Goal: Find specific page/section: Find specific page/section

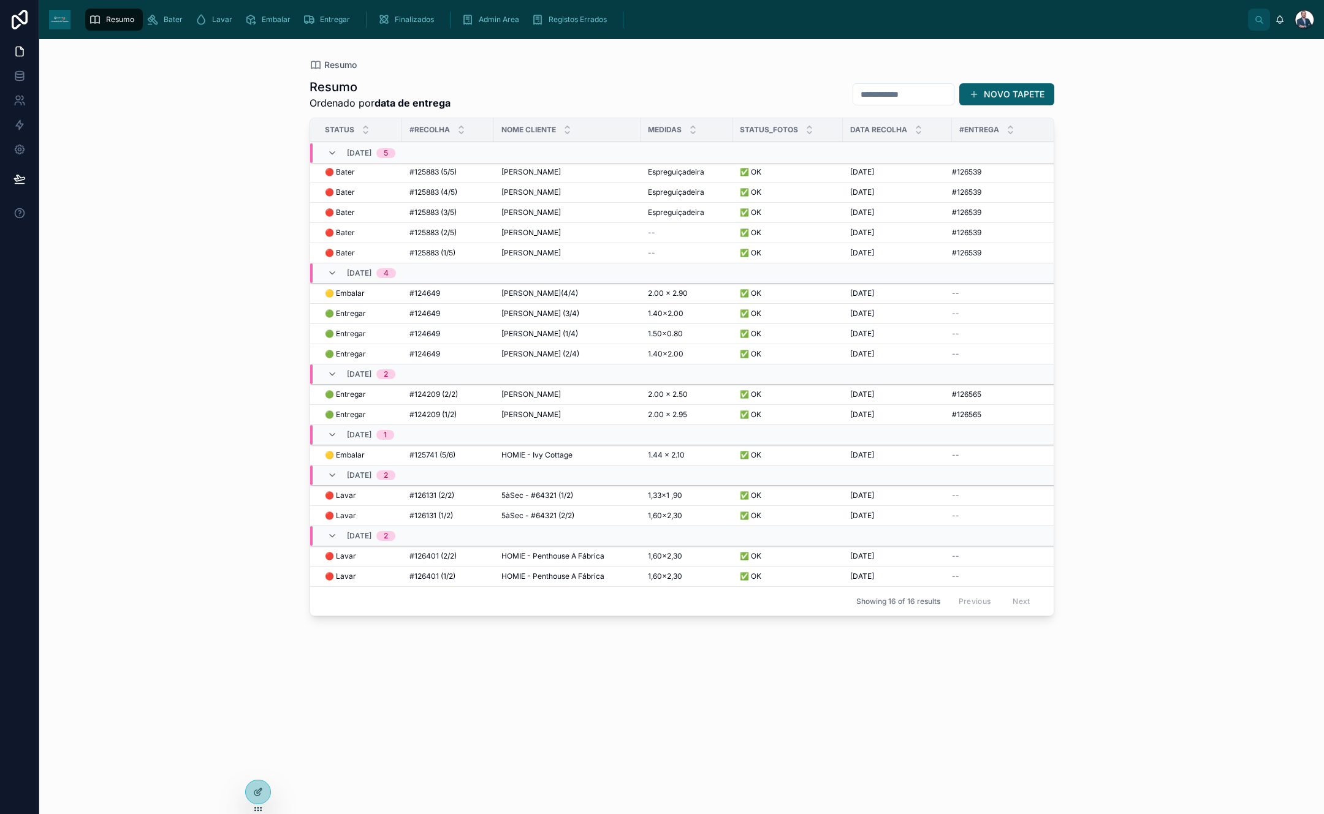
click at [381, 21] on icon "scrollable content" at bounding box center [383, 19] width 12 height 12
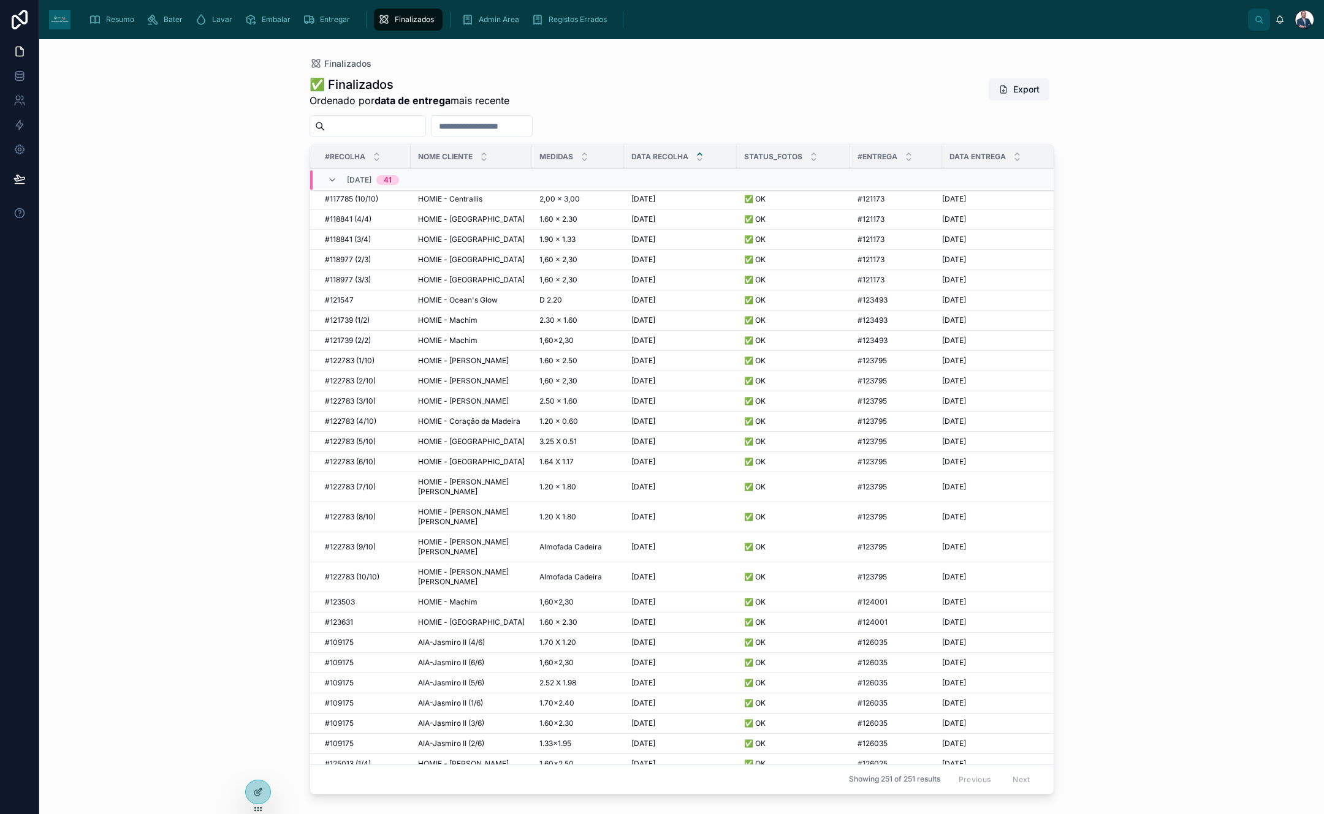
click at [116, 20] on span "Resumo" at bounding box center [120, 20] width 28 height 10
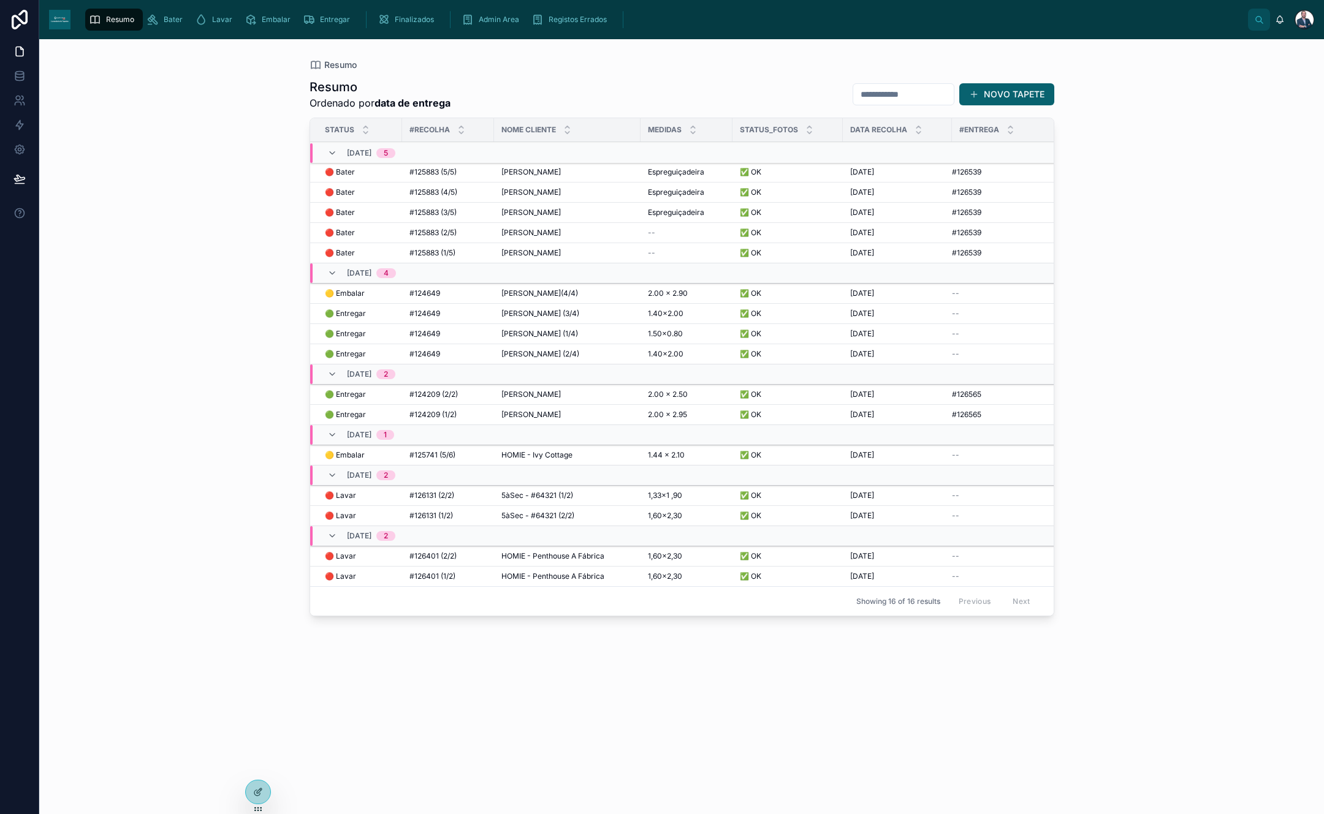
click at [408, 19] on span "Finalizados" at bounding box center [414, 20] width 39 height 10
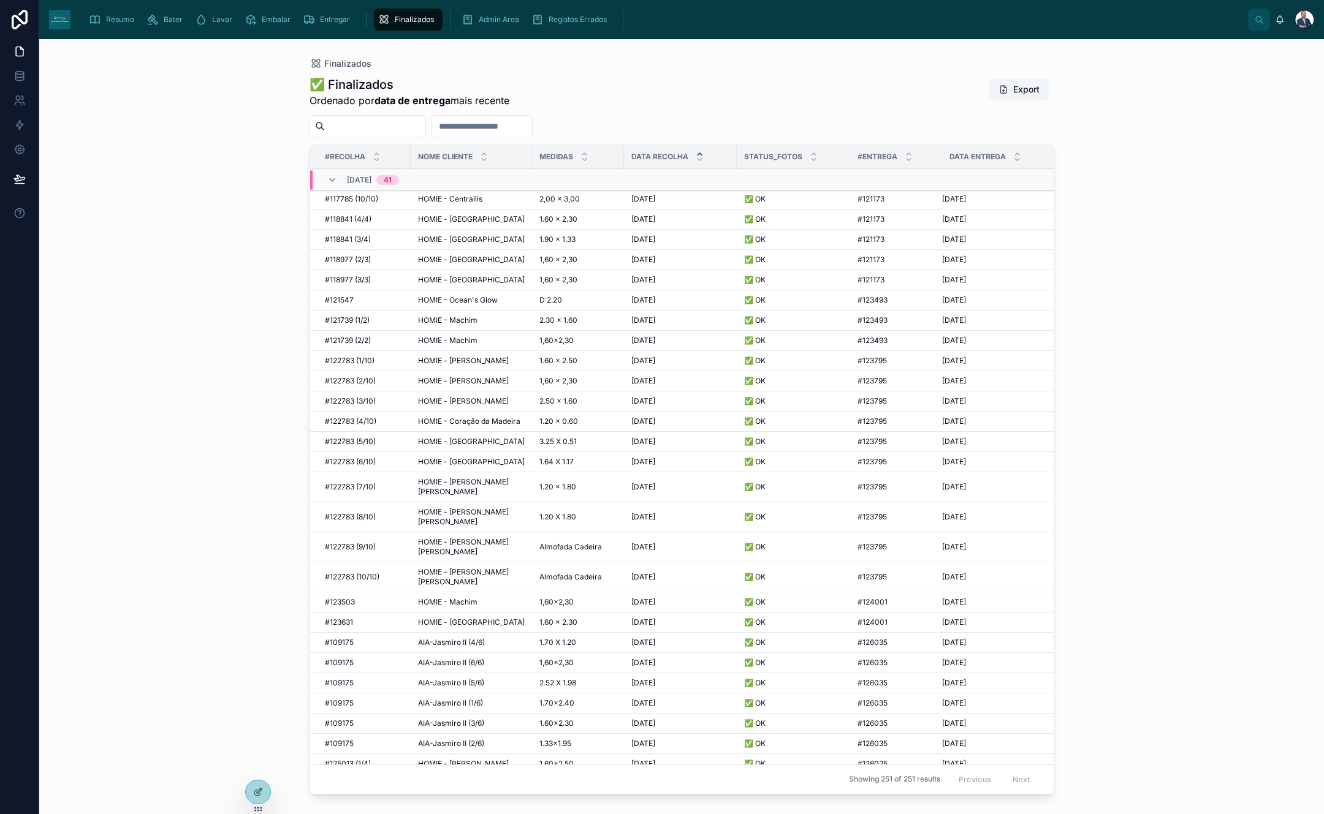
click at [115, 26] on div "Resumo" at bounding box center [114, 20] width 50 height 20
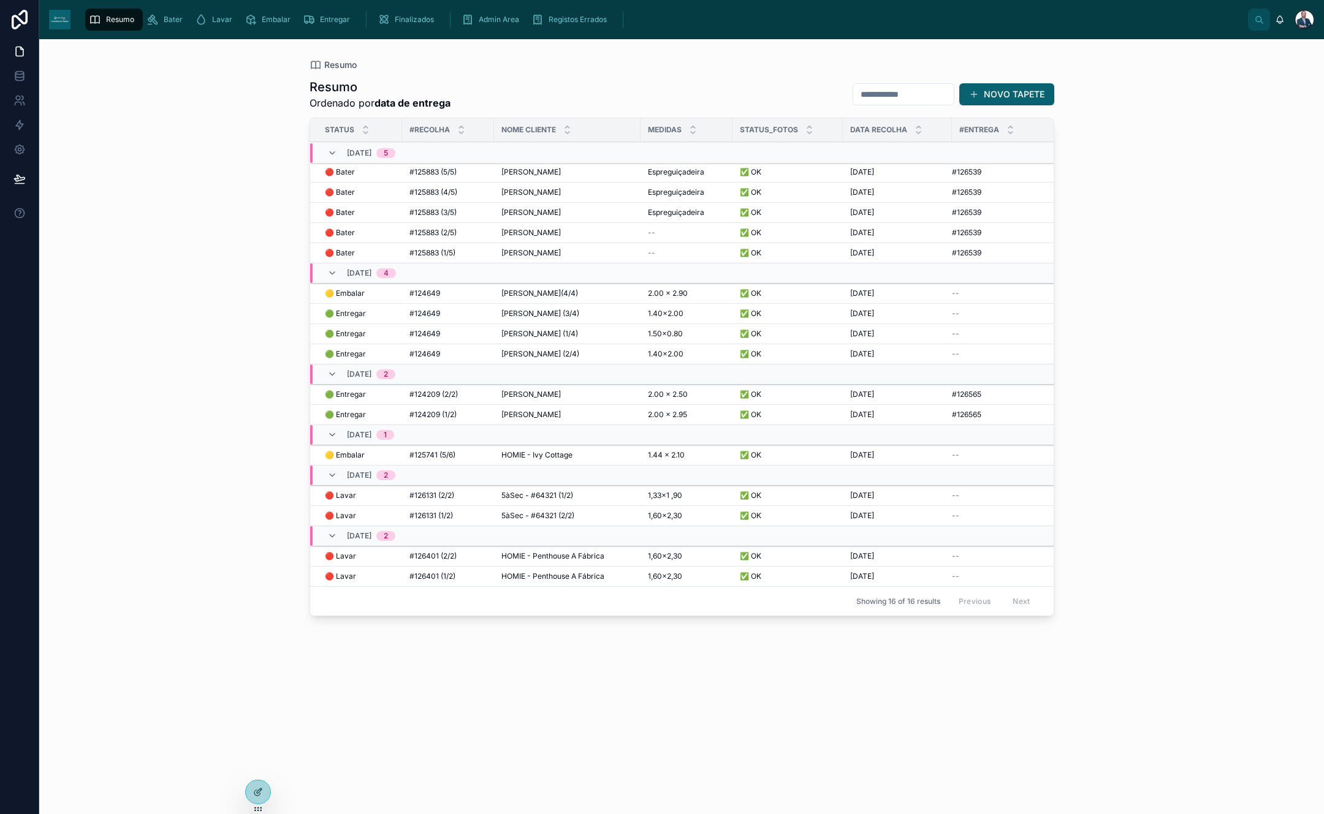
click at [450, 311] on div "#124649 #124649" at bounding box center [447, 314] width 77 height 10
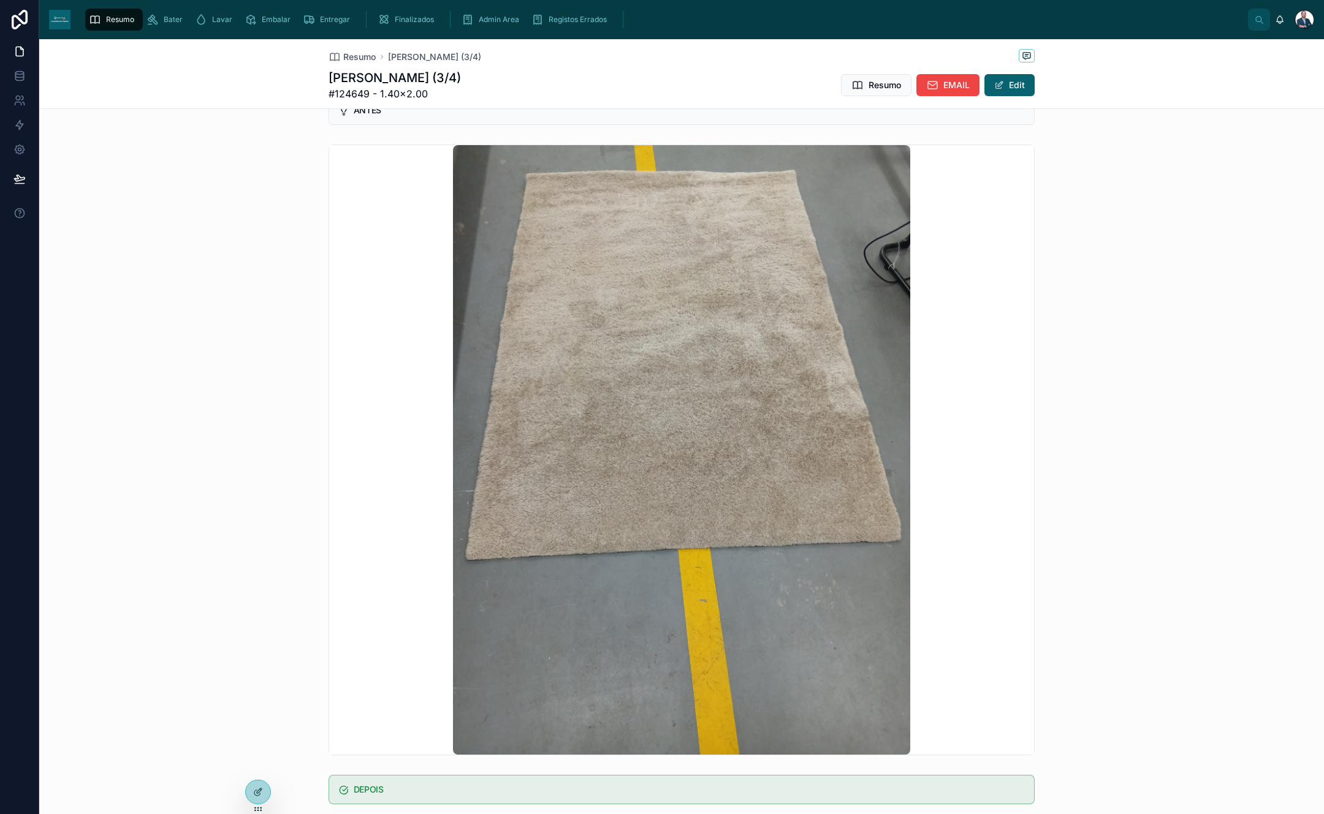
scroll to position [59, 0]
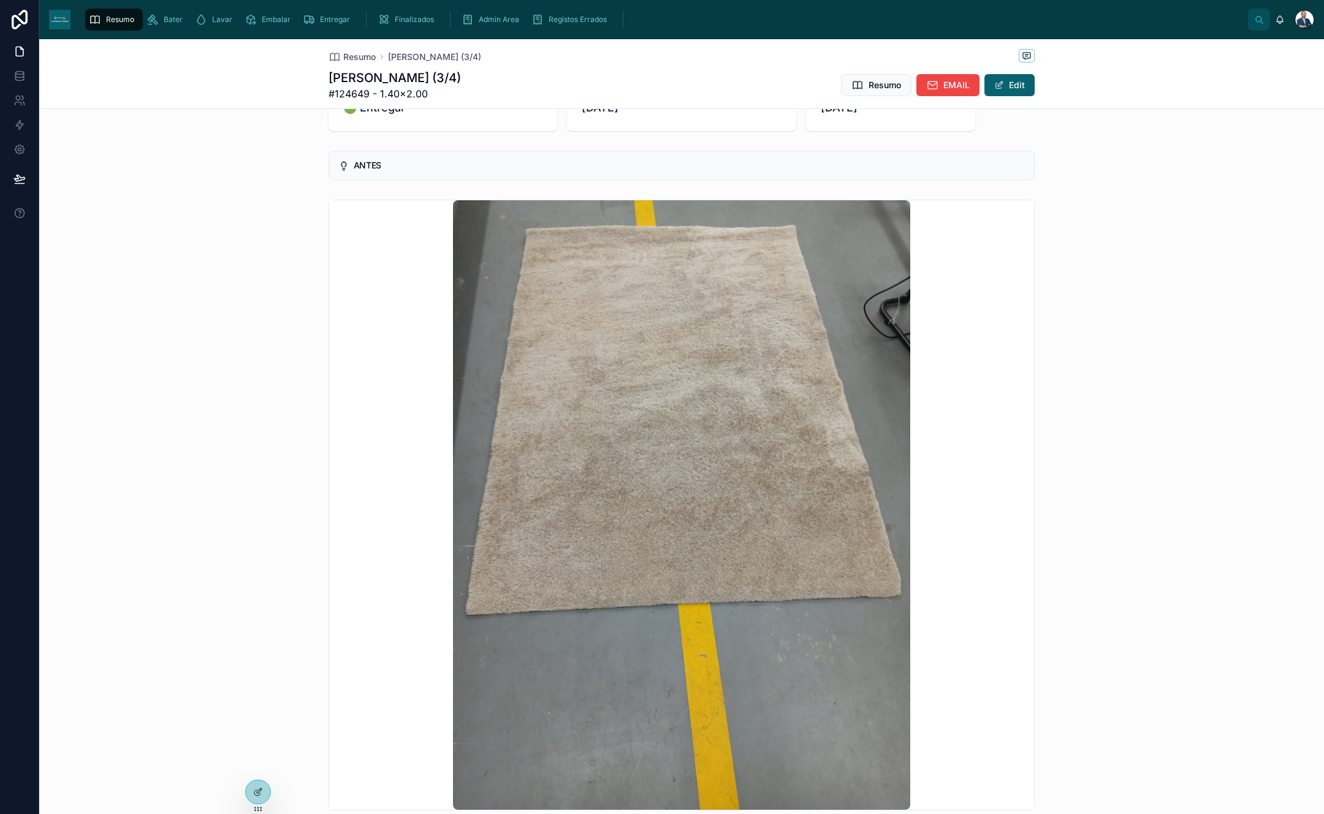
click at [156, 9] on link "Bater" at bounding box center [167, 20] width 48 height 22
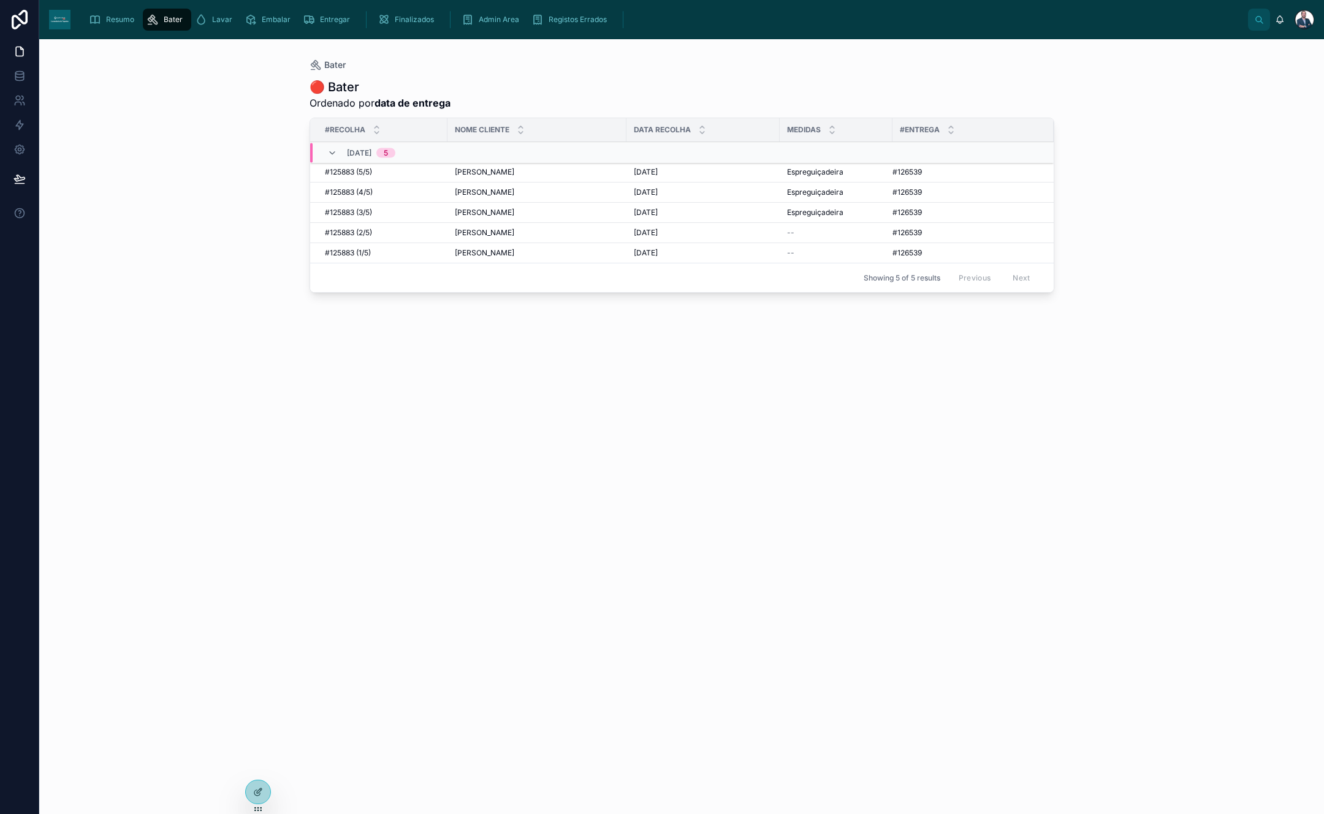
click at [101, 17] on div "Resumo" at bounding box center [114, 20] width 50 height 20
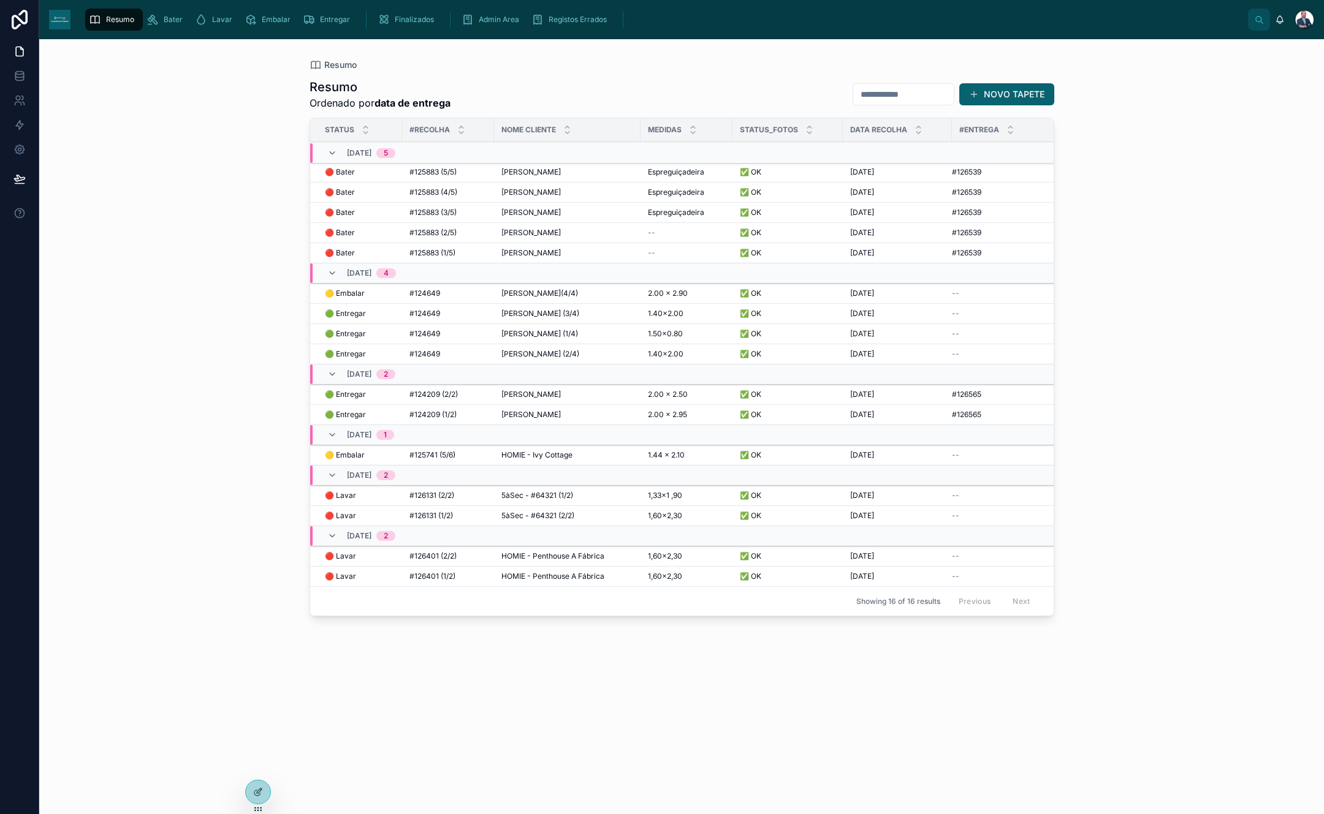
click at [166, 17] on span "Bater" at bounding box center [173, 20] width 19 height 10
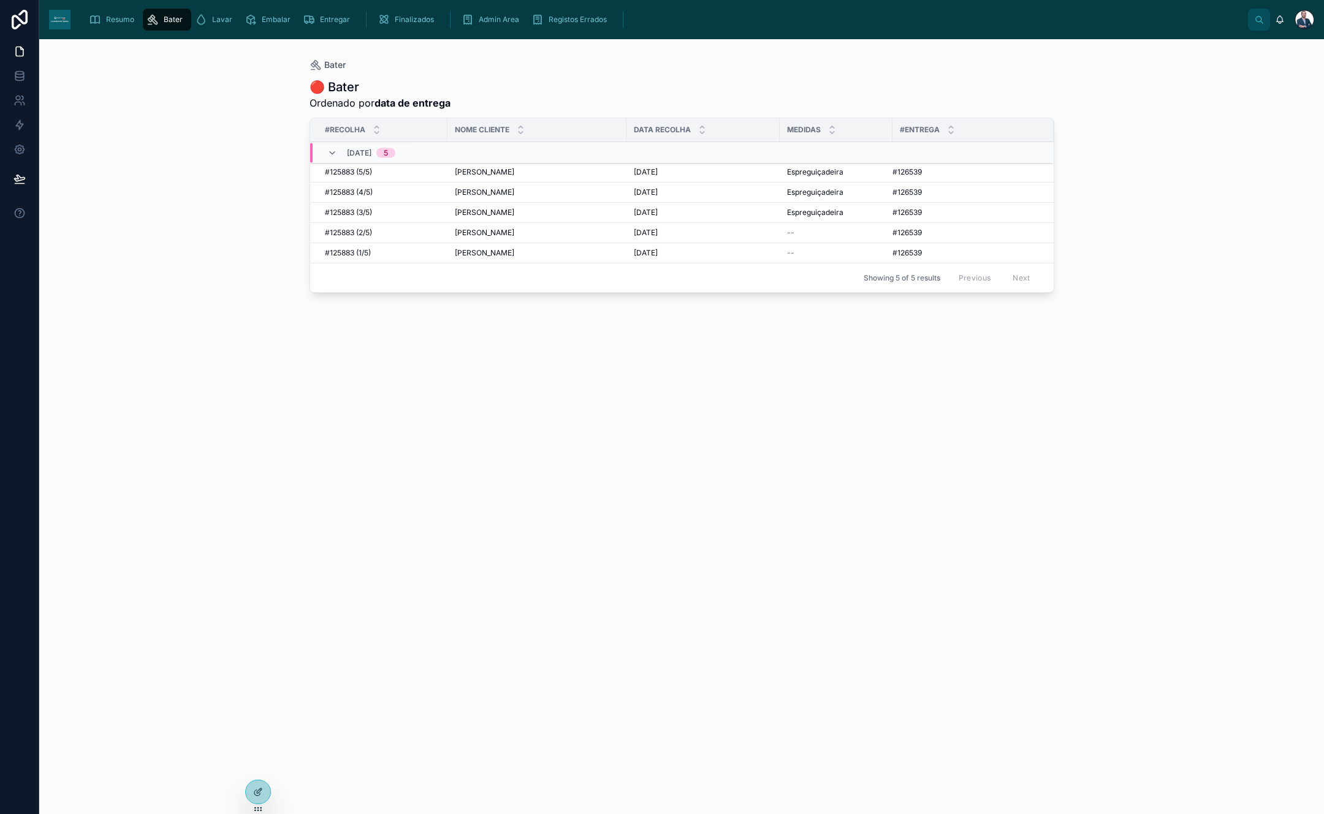
click at [475, 170] on span "[PERSON_NAME]" at bounding box center [484, 172] width 59 height 10
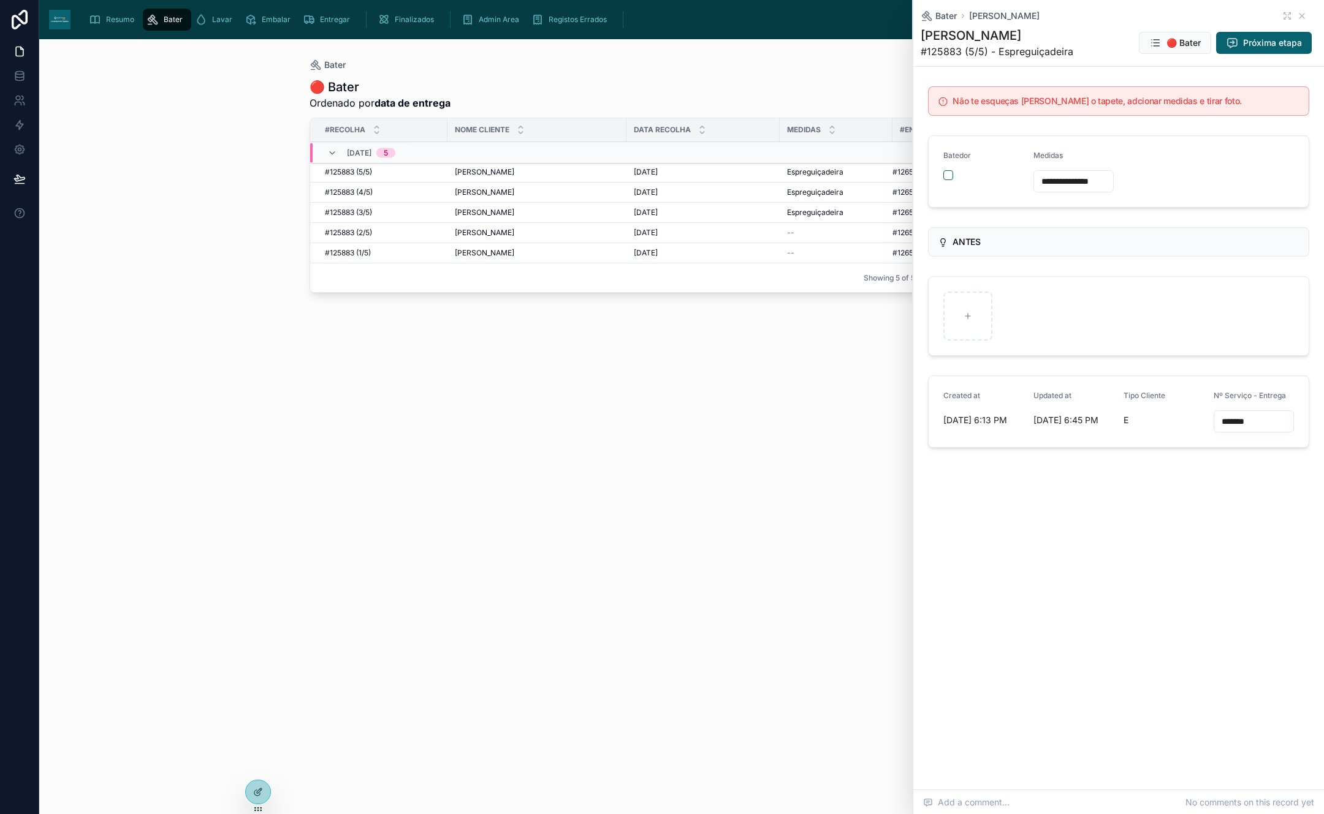
click at [999, 216] on div "**********" at bounding box center [1118, 266] width 411 height 371
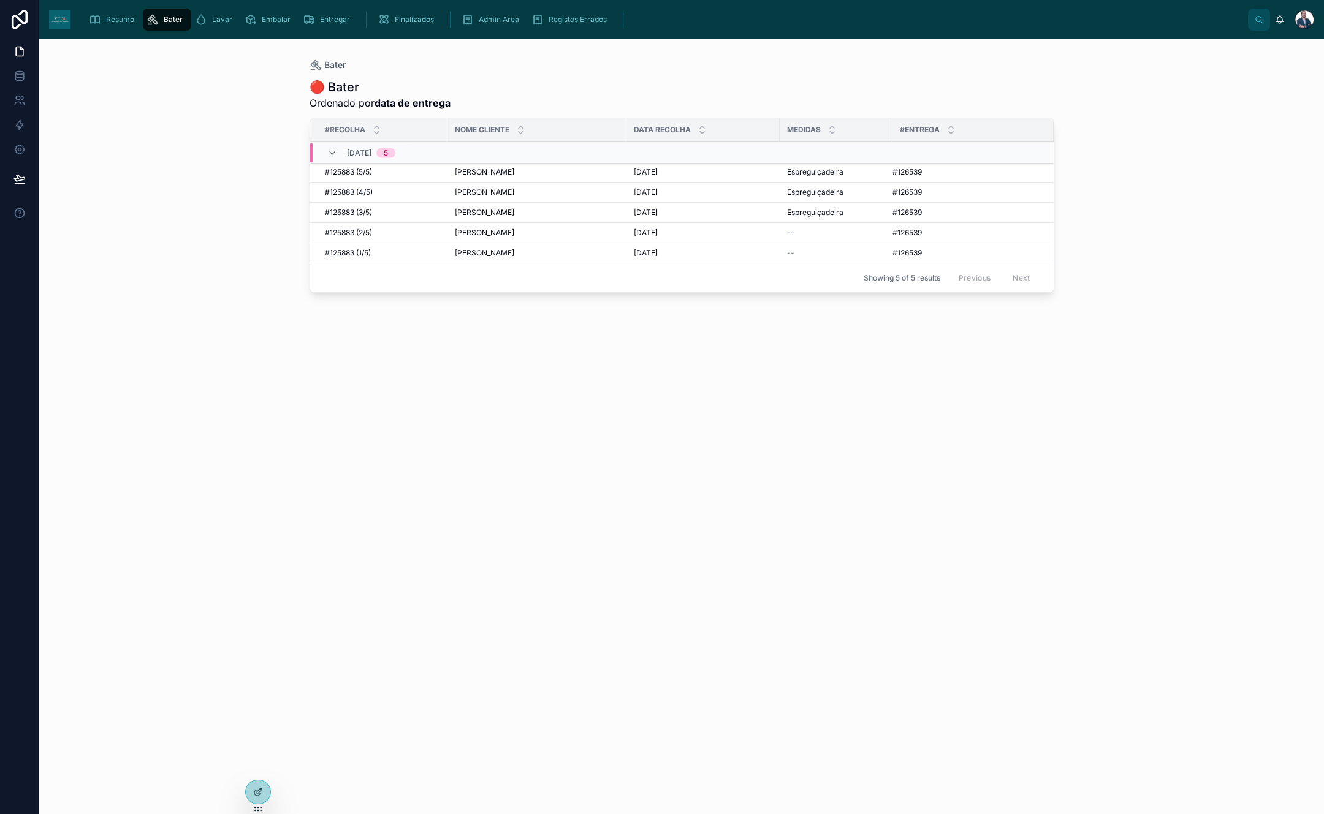
click at [214, 17] on span "Lavar" at bounding box center [222, 20] width 20 height 10
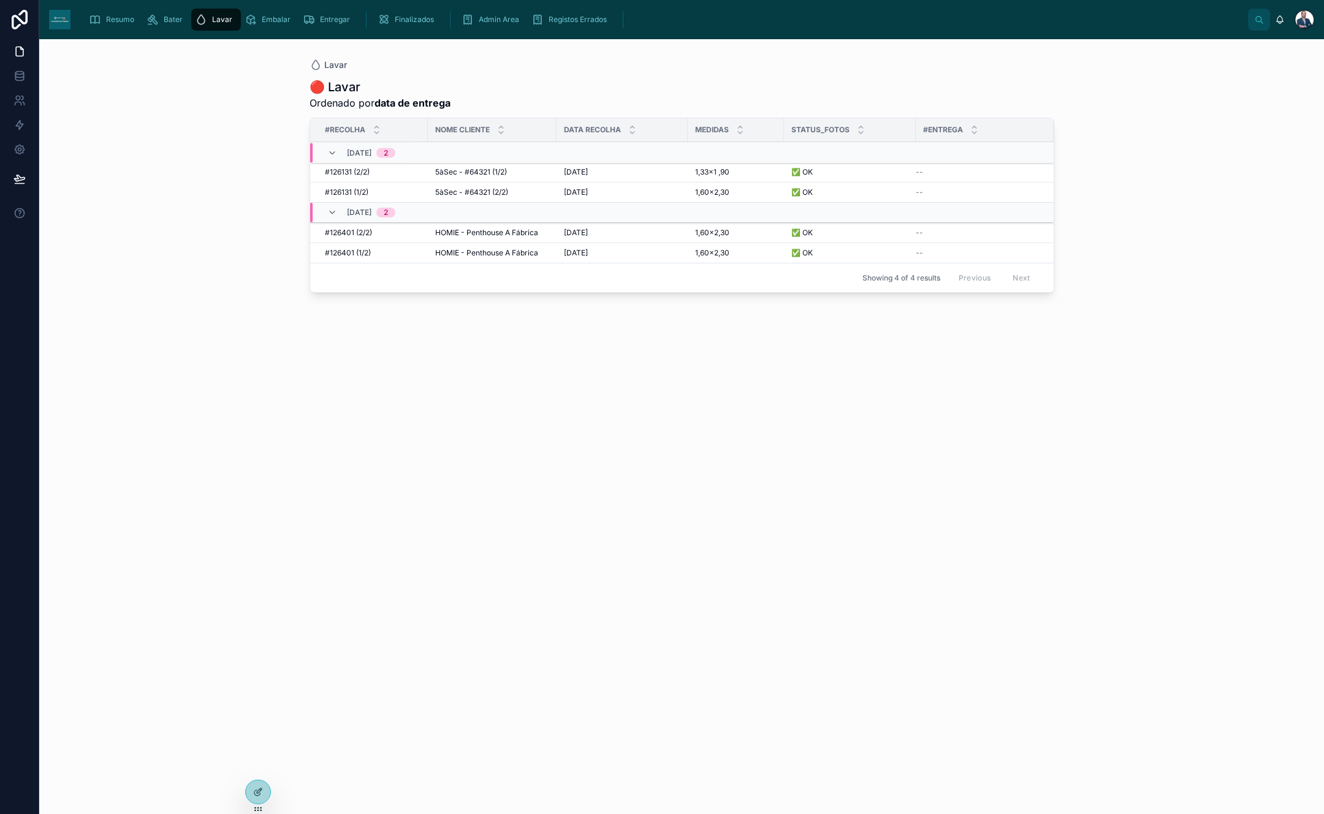
click at [245, 15] on icon "scrollable content" at bounding box center [250, 19] width 12 height 12
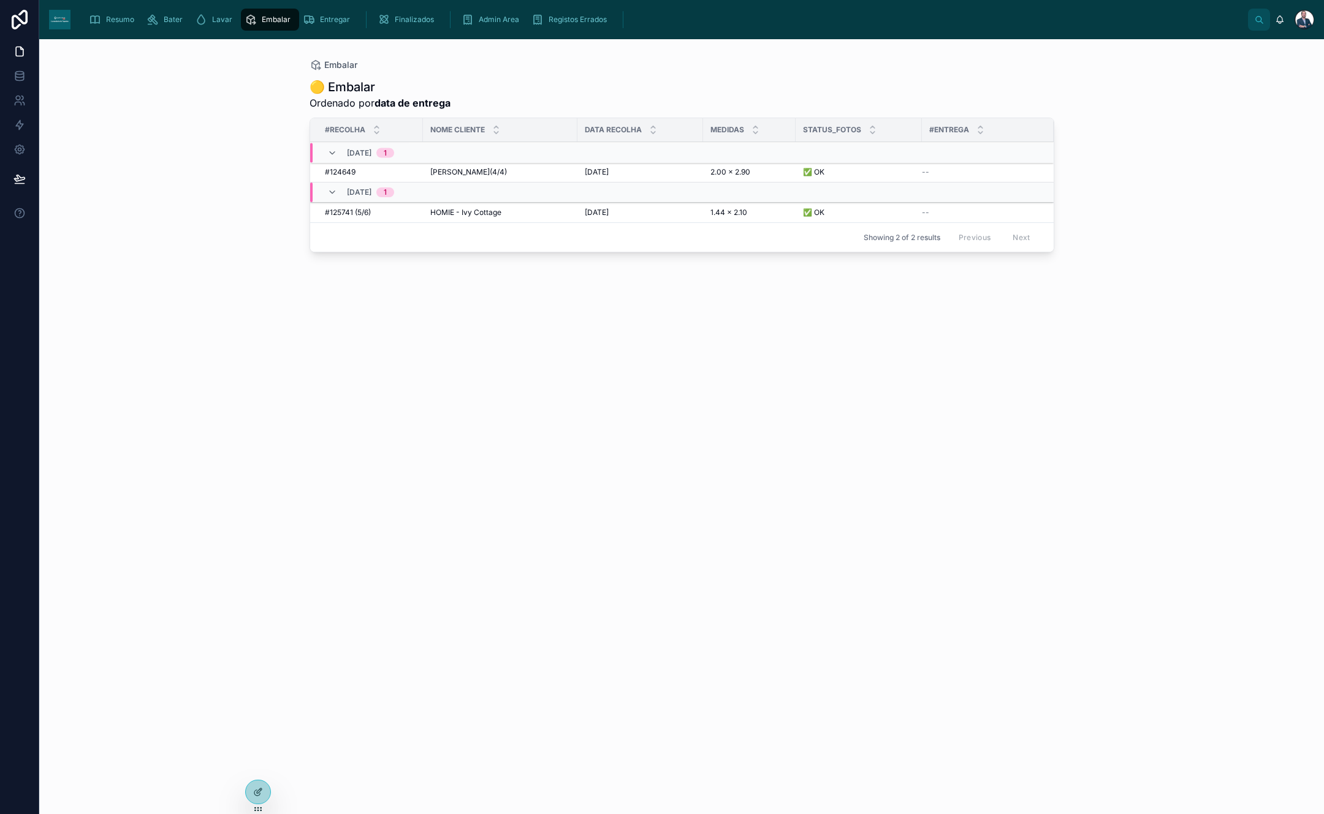
click at [333, 18] on span "Entregar" at bounding box center [335, 20] width 30 height 10
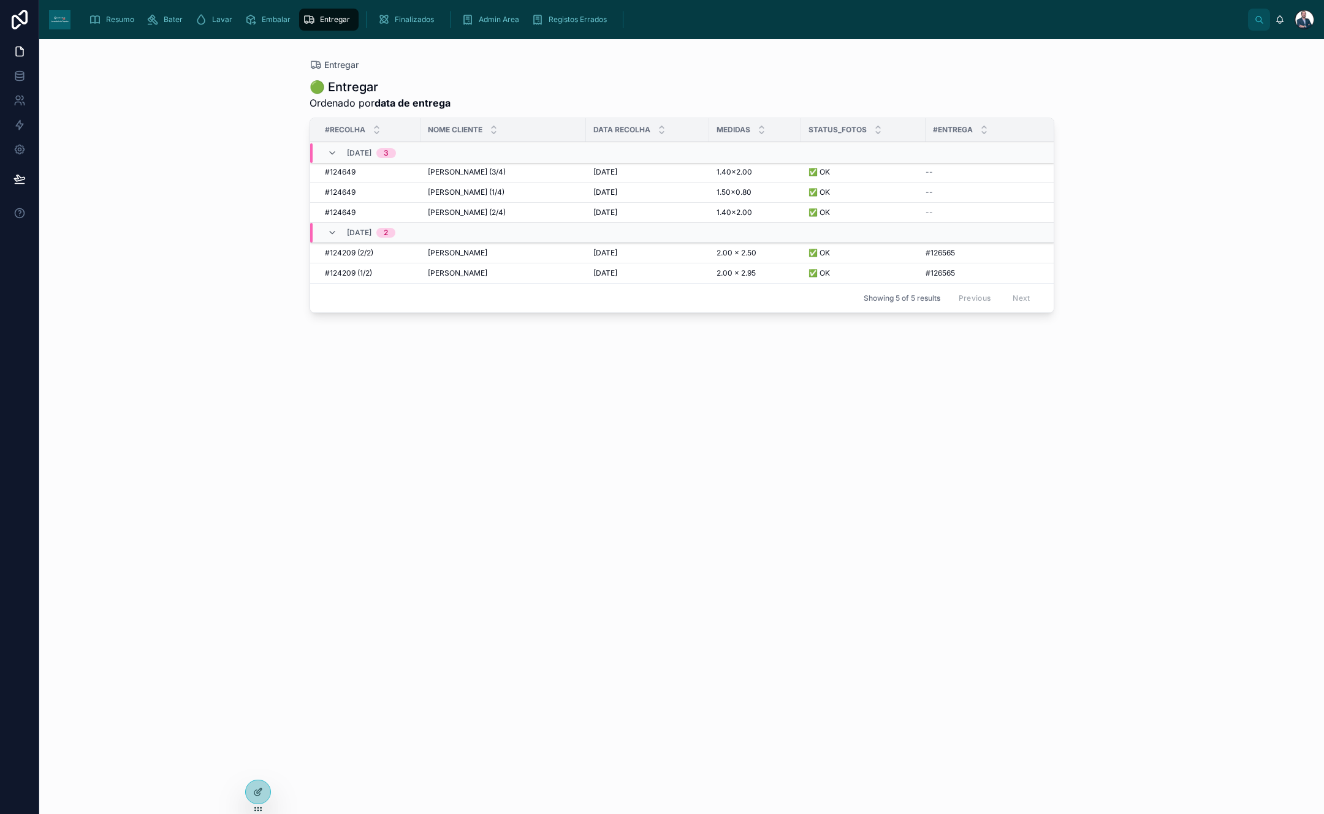
click at [268, 20] on span "Embalar" at bounding box center [276, 20] width 29 height 10
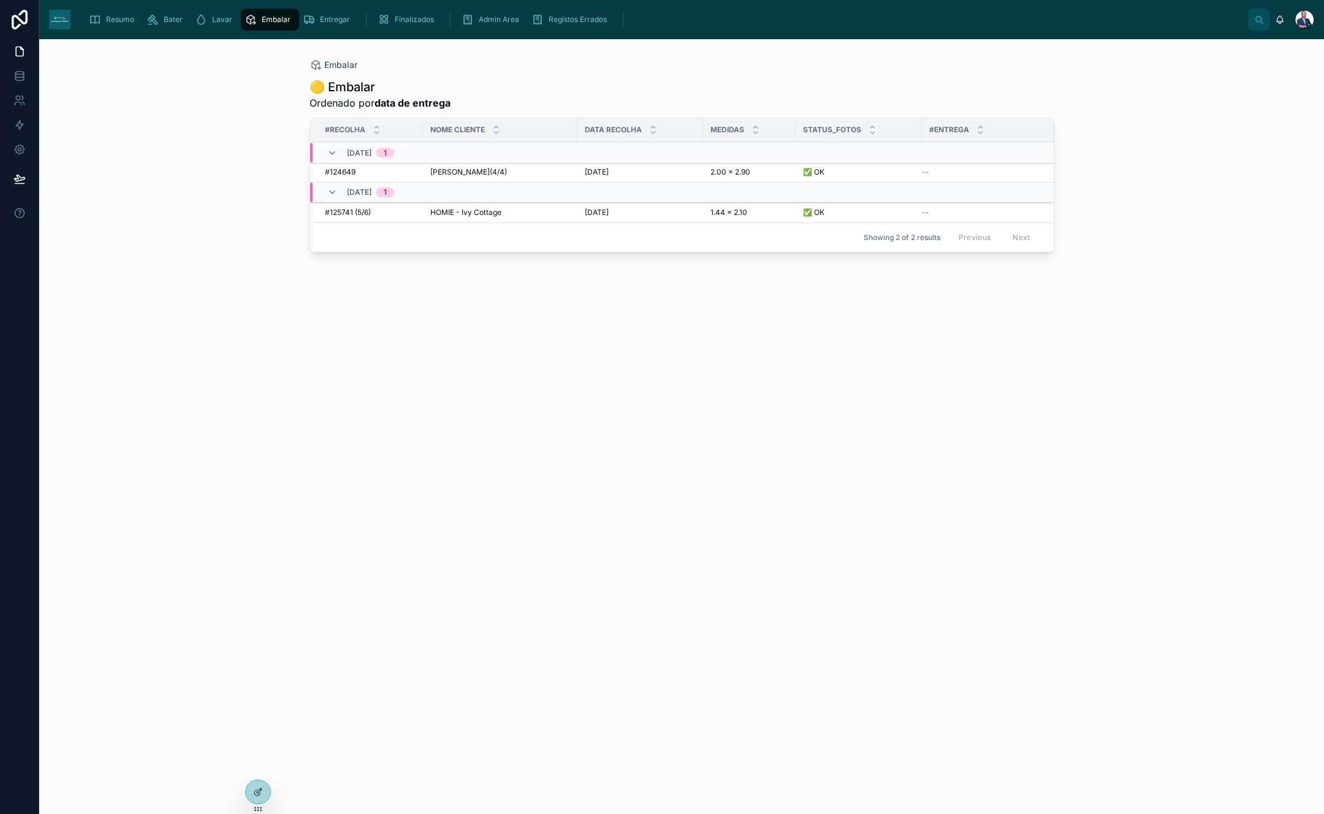
click at [100, 11] on div "Resumo" at bounding box center [114, 20] width 50 height 20
